Goal: Use online tool/utility: Utilize a website feature to perform a specific function

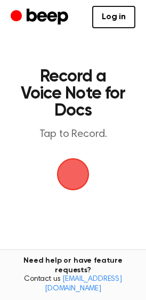
click at [74, 184] on span "button" at bounding box center [73, 174] width 38 height 38
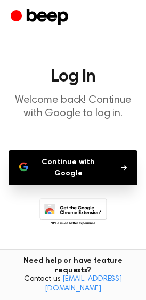
click at [99, 172] on button "Continue with Google" at bounding box center [73, 167] width 129 height 35
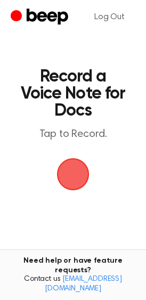
click at [81, 178] on span "button" at bounding box center [73, 174] width 60 height 60
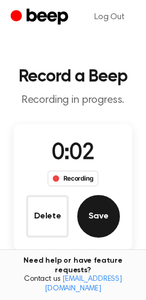
click at [92, 222] on button "Save" at bounding box center [98, 216] width 43 height 43
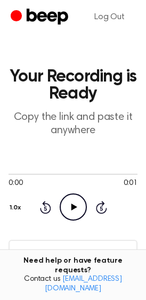
click at [70, 261] on input "[URL][DOMAIN_NAME]" at bounding box center [73, 253] width 129 height 26
click at [109, 21] on link "Log Out" at bounding box center [110, 17] width 52 height 26
